Goal: Contribute content: Add original content to the website for others to see

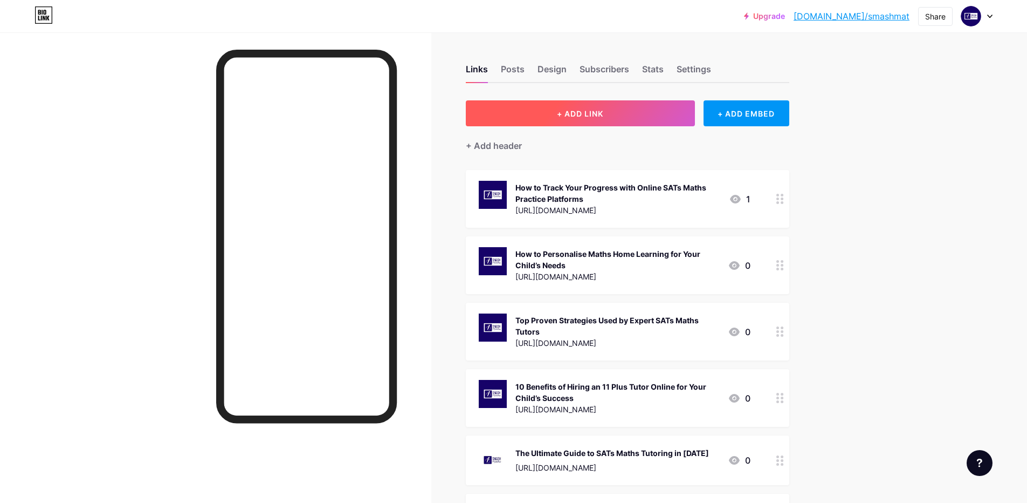
click at [659, 118] on button "+ ADD LINK" at bounding box center [580, 113] width 229 height 26
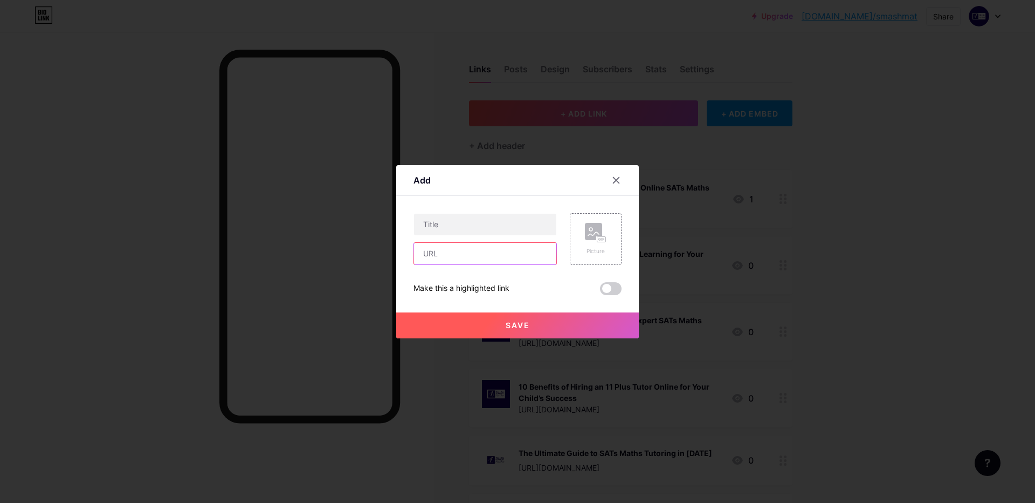
click at [477, 259] on input "text" at bounding box center [485, 254] width 142 height 22
paste input "[URL][DOMAIN_NAME]"
type input "[URL][DOMAIN_NAME]"
click at [600, 241] on rect at bounding box center [601, 238] width 9 height 5
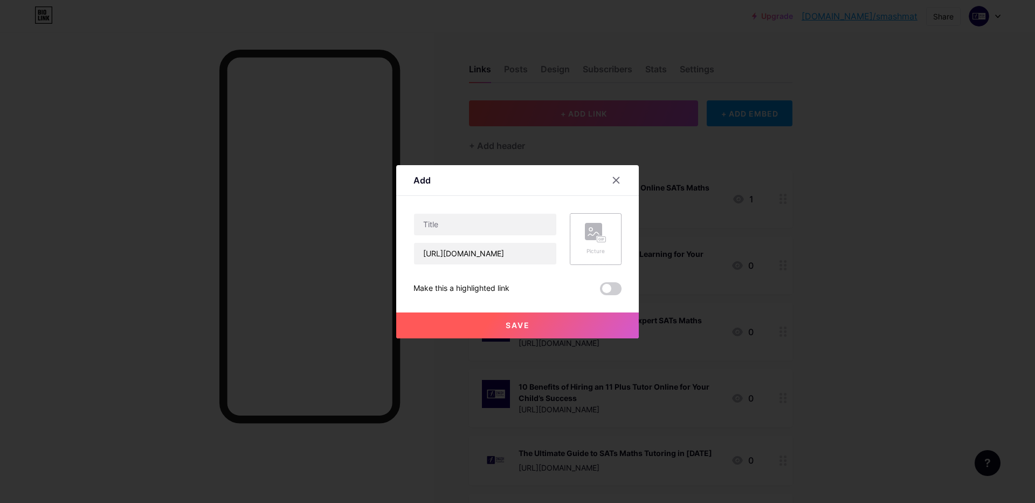
scroll to position [0, 0]
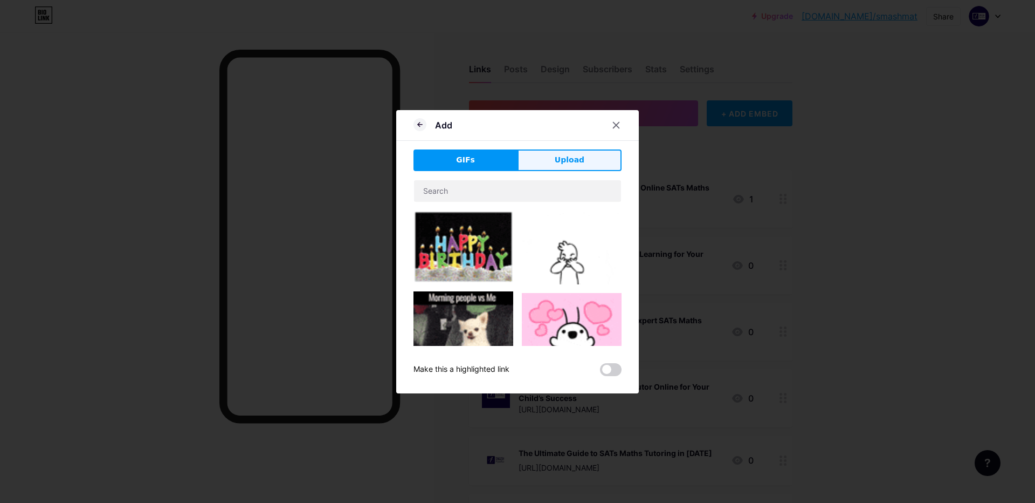
click at [540, 156] on button "Upload" at bounding box center [570, 160] width 104 height 22
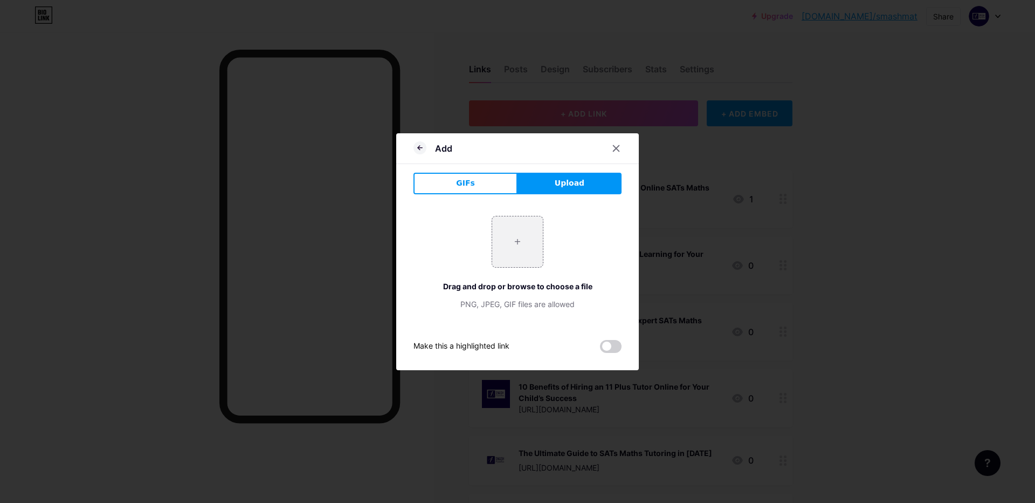
click at [567, 180] on span "Upload" at bounding box center [570, 182] width 30 height 11
click at [528, 230] on input "file" at bounding box center [517, 241] width 51 height 51
type input "C:\fakepath\Untitled design - 2025-06-23T150155.143.jpg"
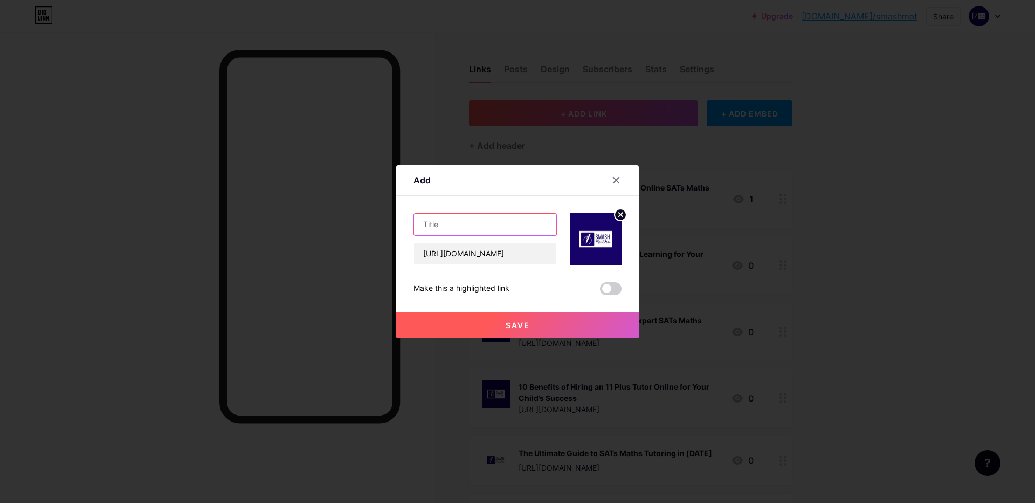
click at [490, 227] on input "text" at bounding box center [485, 225] width 142 height 22
paste input "How to Keep Children Motivated During Maths Home Learning"
type input "How to Keep Children Motivated During Maths Home Learning"
click at [528, 327] on span "Save" at bounding box center [518, 324] width 24 height 9
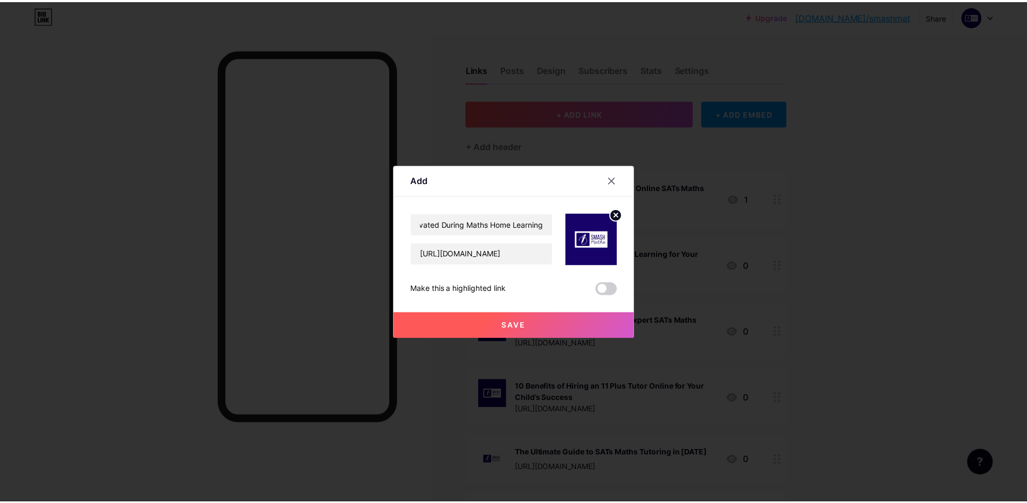
scroll to position [0, 0]
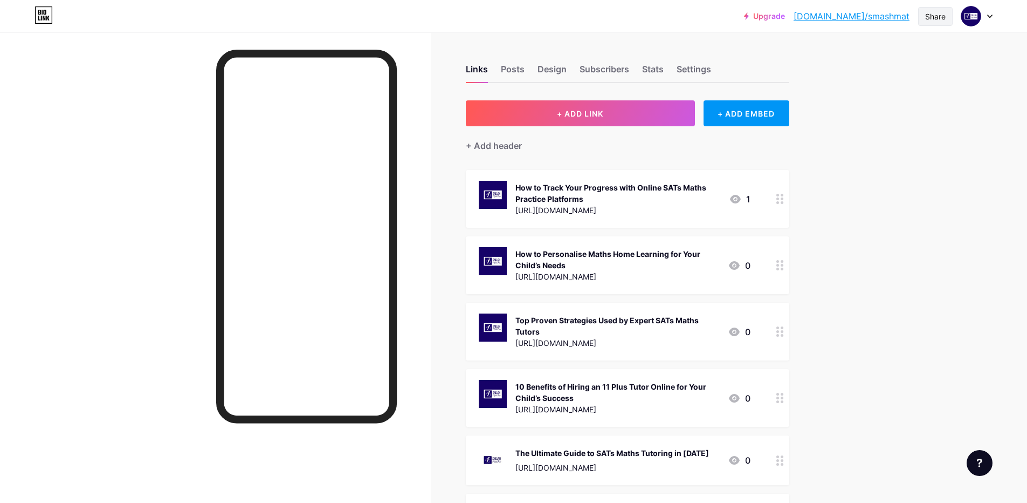
click at [948, 13] on div "Share" at bounding box center [935, 16] width 35 height 19
click at [863, 53] on div "Copy link" at bounding box center [872, 56] width 161 height 26
